Goal: Information Seeking & Learning: Check status

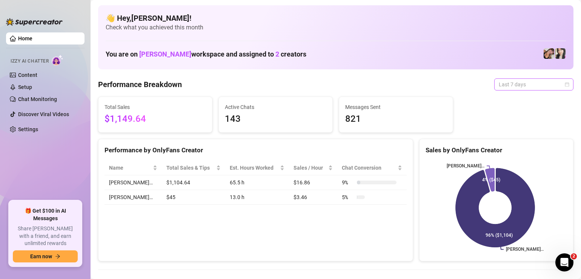
click at [506, 80] on span "Last 7 days" at bounding box center [534, 84] width 70 height 11
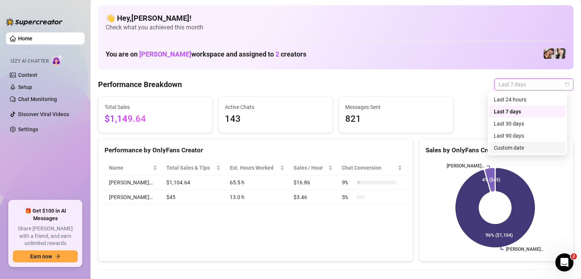
click at [500, 144] on div "Custom date" at bounding box center [527, 148] width 67 height 8
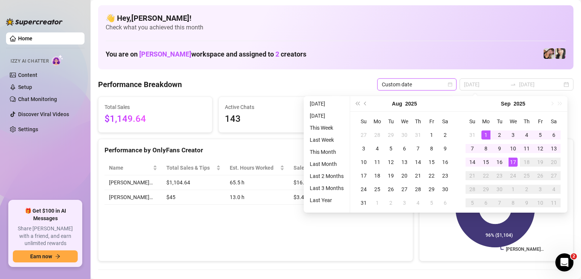
type input "[DATE]"
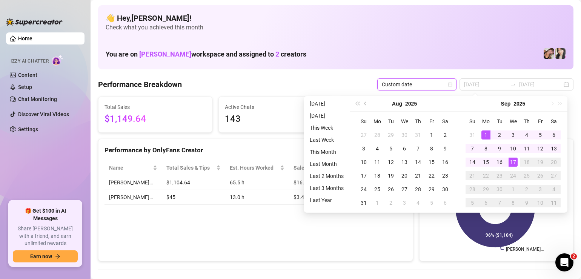
type input "[DATE]"
click at [483, 135] on div "1" at bounding box center [486, 135] width 9 height 9
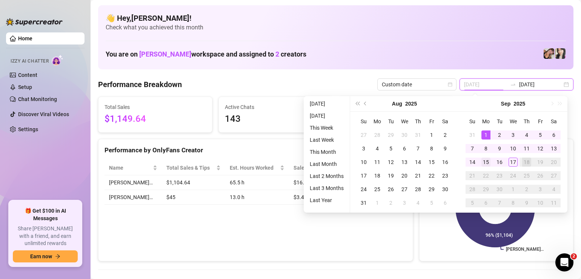
type input "[DATE]"
click at [488, 161] on div "15" at bounding box center [486, 162] width 9 height 9
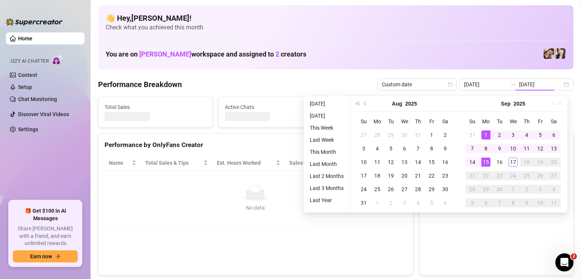
type input "[DATE]"
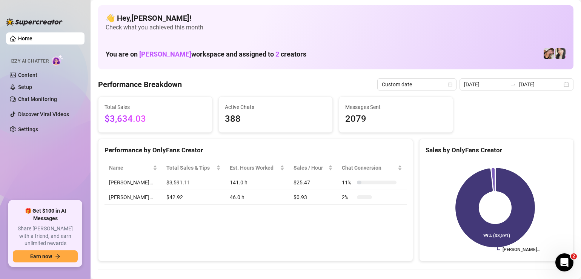
scroll to position [151, 0]
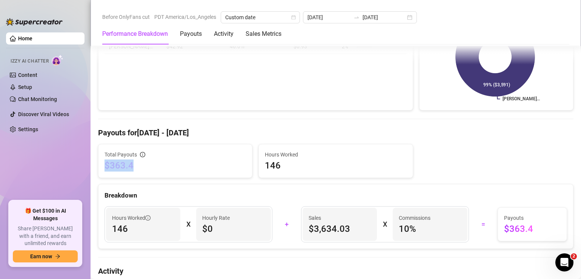
click at [97, 167] on div "Total Payouts $363.4" at bounding box center [175, 161] width 160 height 34
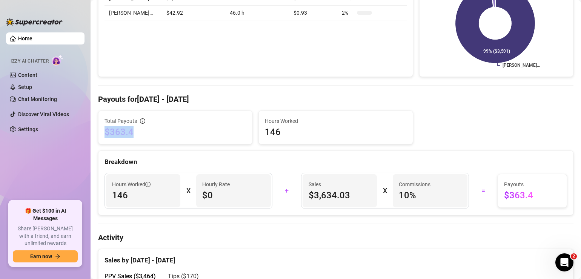
scroll to position [189, 0]
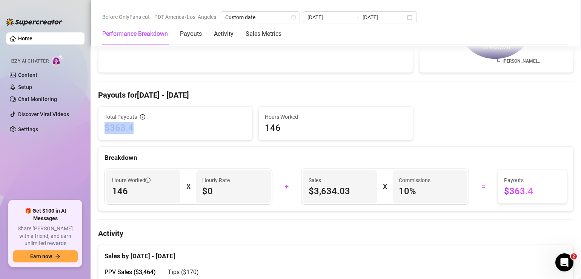
copy span "$363.4"
